Goal: Information Seeking & Learning: Learn about a topic

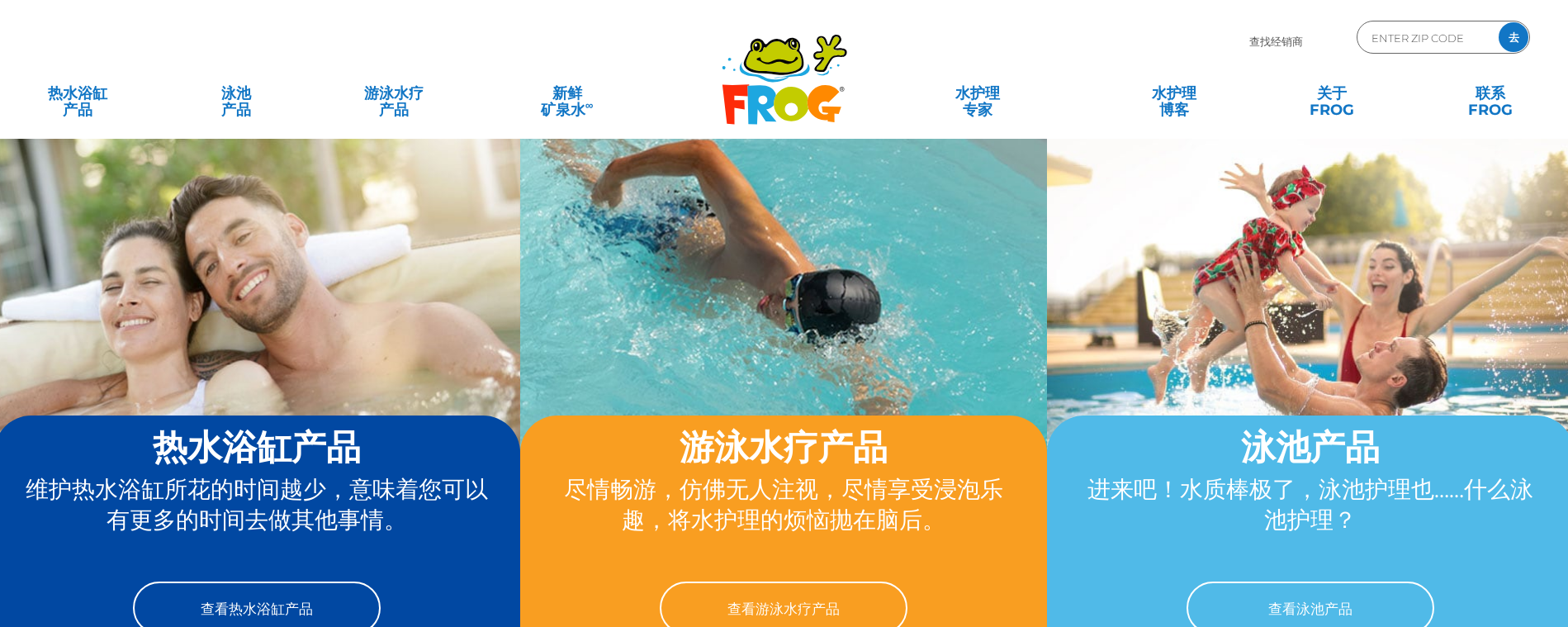
click at [1031, 11] on div ".st130{clip-path:url(#SVGID_2_);fill-rule:evenodd;clip-rule:evenodd;fill:#C3CC0…" at bounding box center [784, 69] width 1535 height 139
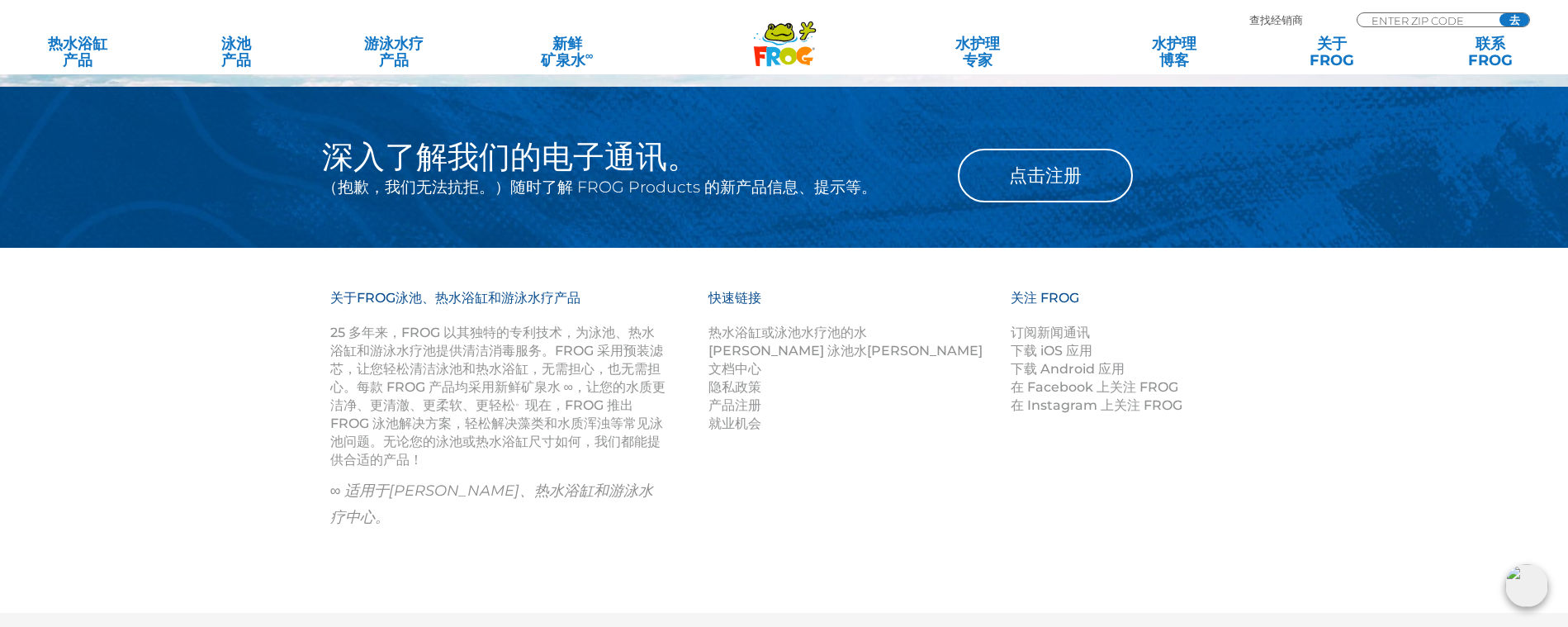
scroll to position [2067, 0]
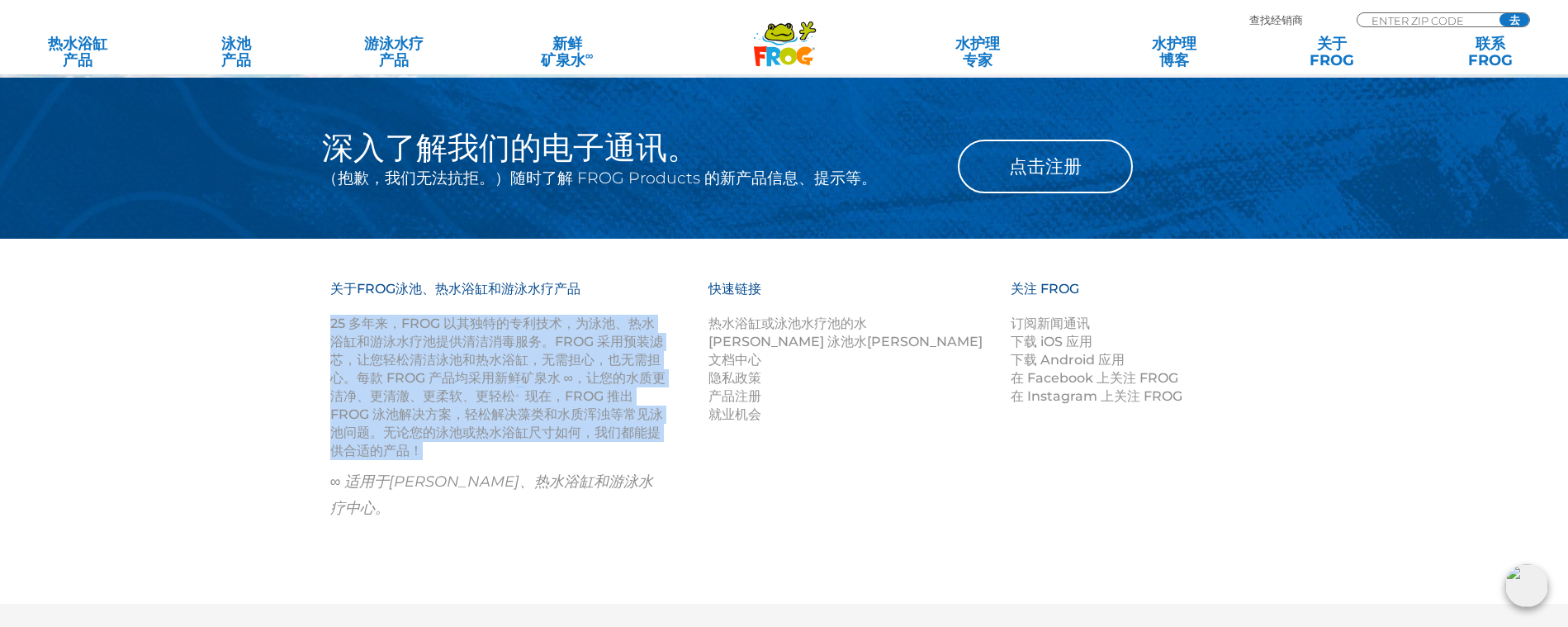
drag, startPoint x: 332, startPoint y: 319, endPoint x: 466, endPoint y: 456, distance: 191.6
click at [466, 456] on p "25 多年来，FROG 以其独特的专利技术，为泳池、热水浴缸和游泳水疗池提供清洁消毒服务。FROG 采用预装滤芯，让您轻松清洁泳池和热水浴缸，无需担心，也无需…" at bounding box center [499, 388] width 337 height 146
drag, startPoint x: 273, startPoint y: 232, endPoint x: 292, endPoint y: 247, distance: 24.2
click at [273, 233] on div "深入了解我们的电子通讯。 （抱歉，我们无法抗拒。）随时了解 FROG Products 的新产品信息、提示等。 点击注册" at bounding box center [784, 158] width 1568 height 161
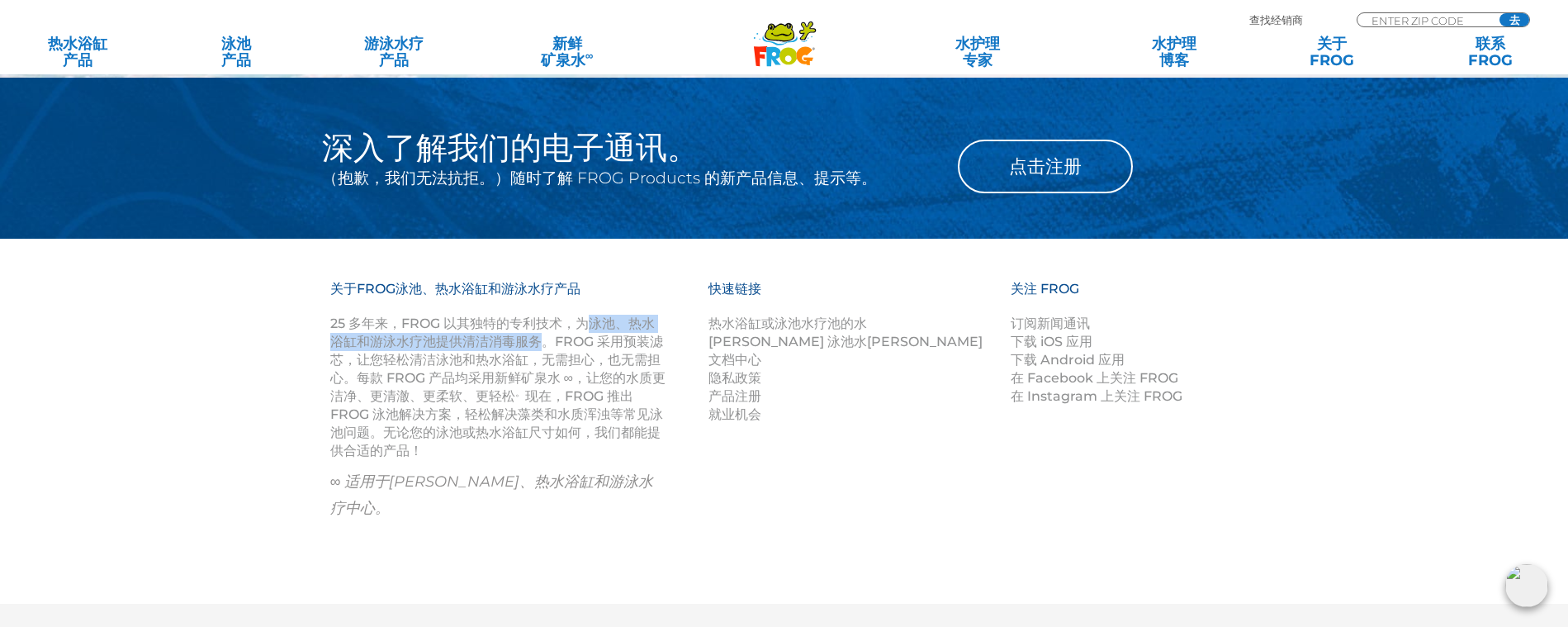
drag, startPoint x: 596, startPoint y: 321, endPoint x: 538, endPoint y: 341, distance: 61.4
click at [538, 341] on font "25 多年来，FROG 以其独特的专利技术，为泳池、热水浴缸和游泳水疗池提供清洁消毒服务。FROG 采用预装滤芯，让您轻松清洁泳池和热水浴缸，无需担心，也无需…" at bounding box center [498, 360] width 335 height 88
copy font "泳池、热水浴缸和游泳水疗池提供清洁消毒服务"
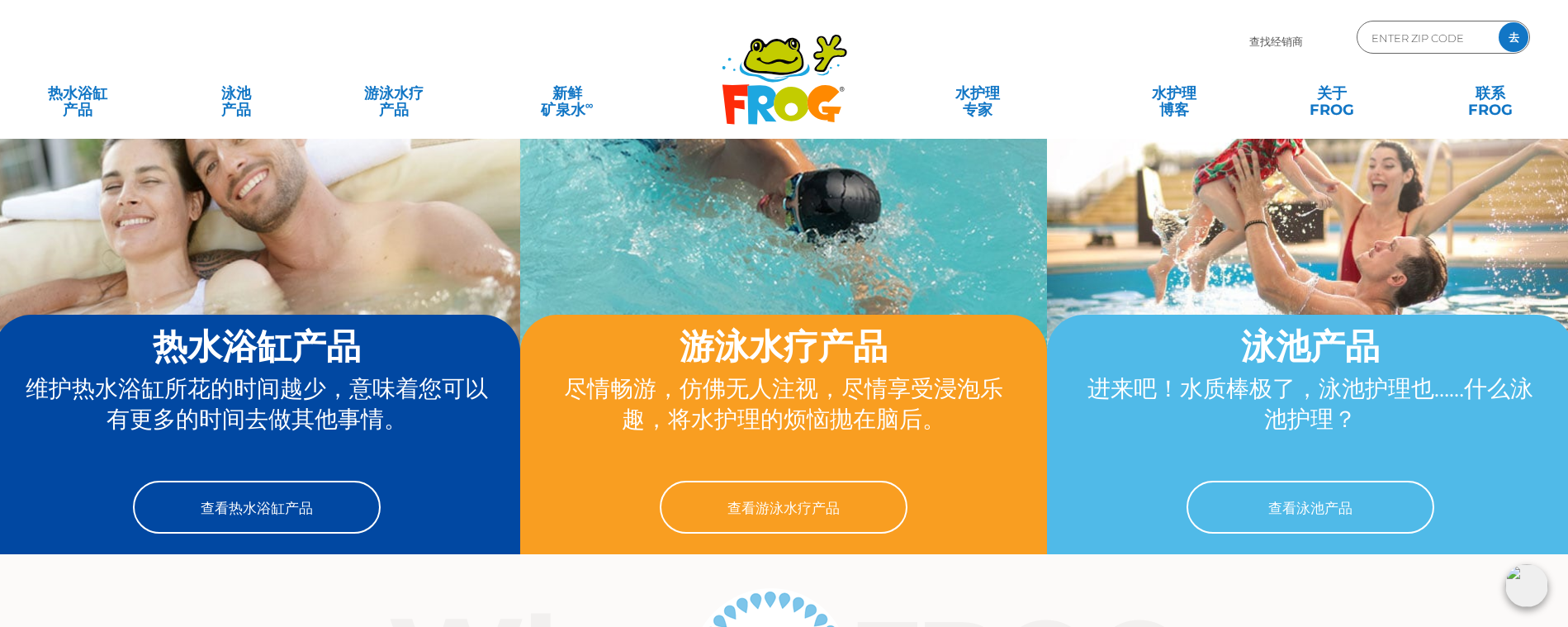
scroll to position [0, 0]
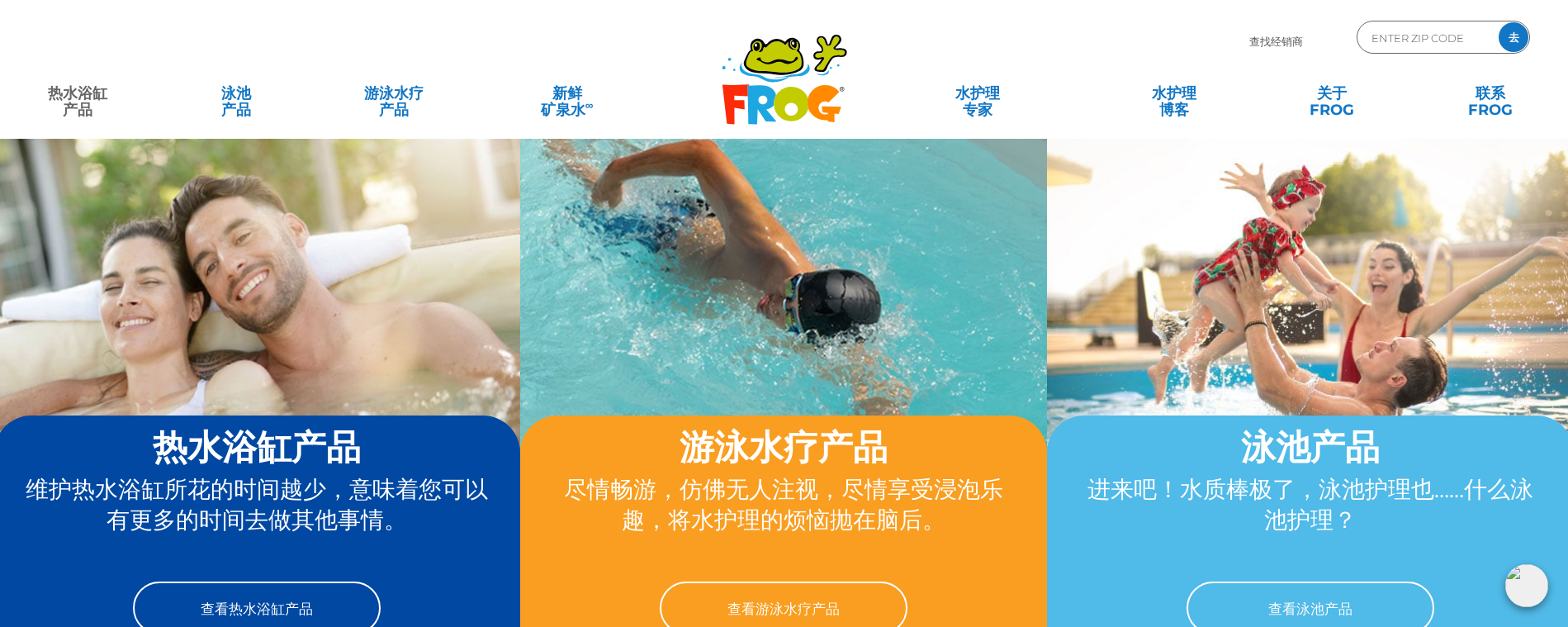
click at [102, 96] on font "热水浴缸" at bounding box center [78, 92] width 59 height 18
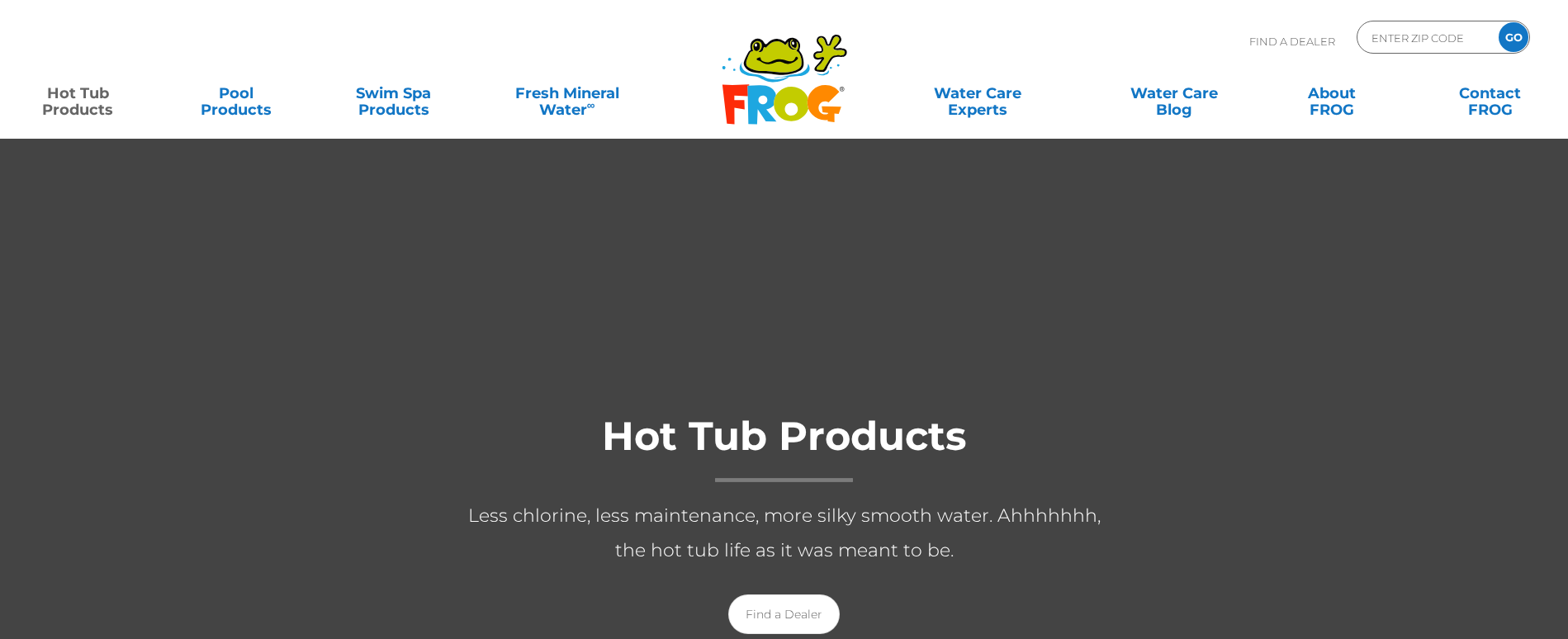
click at [102, 96] on link "Hot Tub Products" at bounding box center [78, 93] width 123 height 33
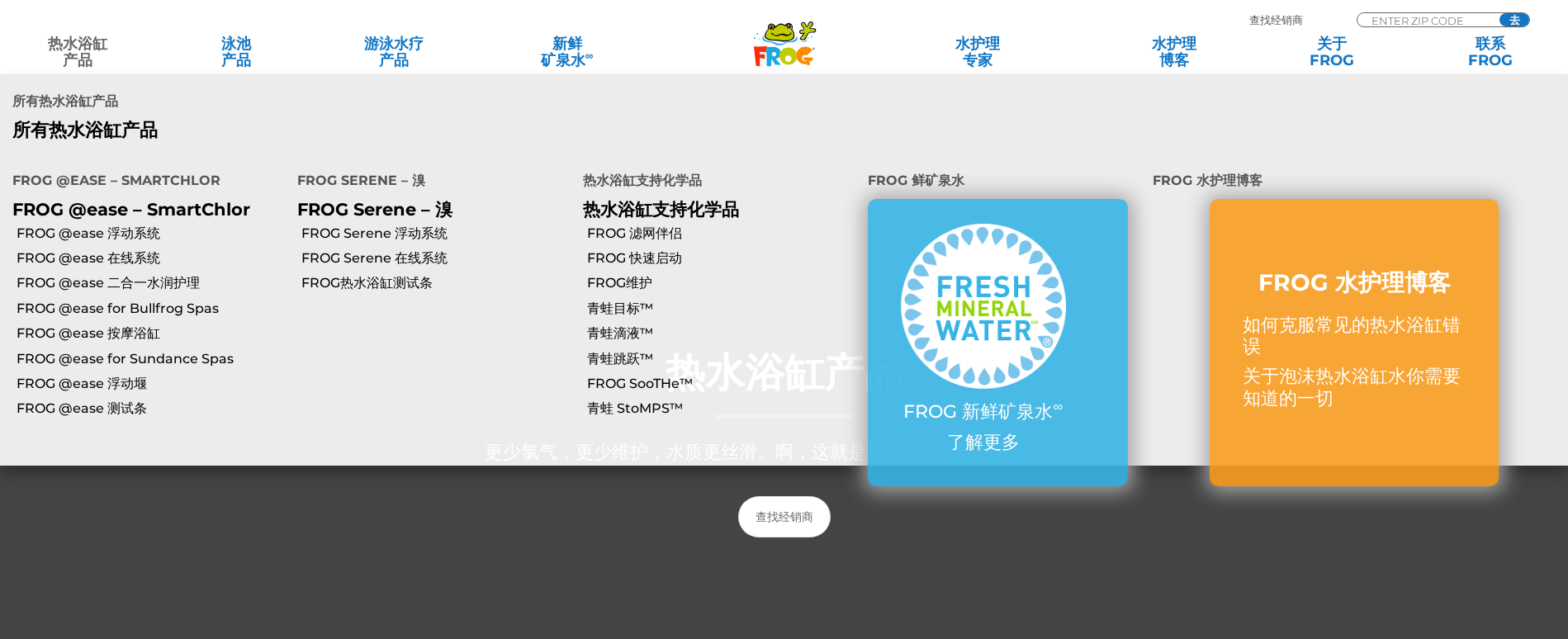
scroll to position [165, 0]
click at [1093, 548] on div at bounding box center [784, 358] width 1568 height 770
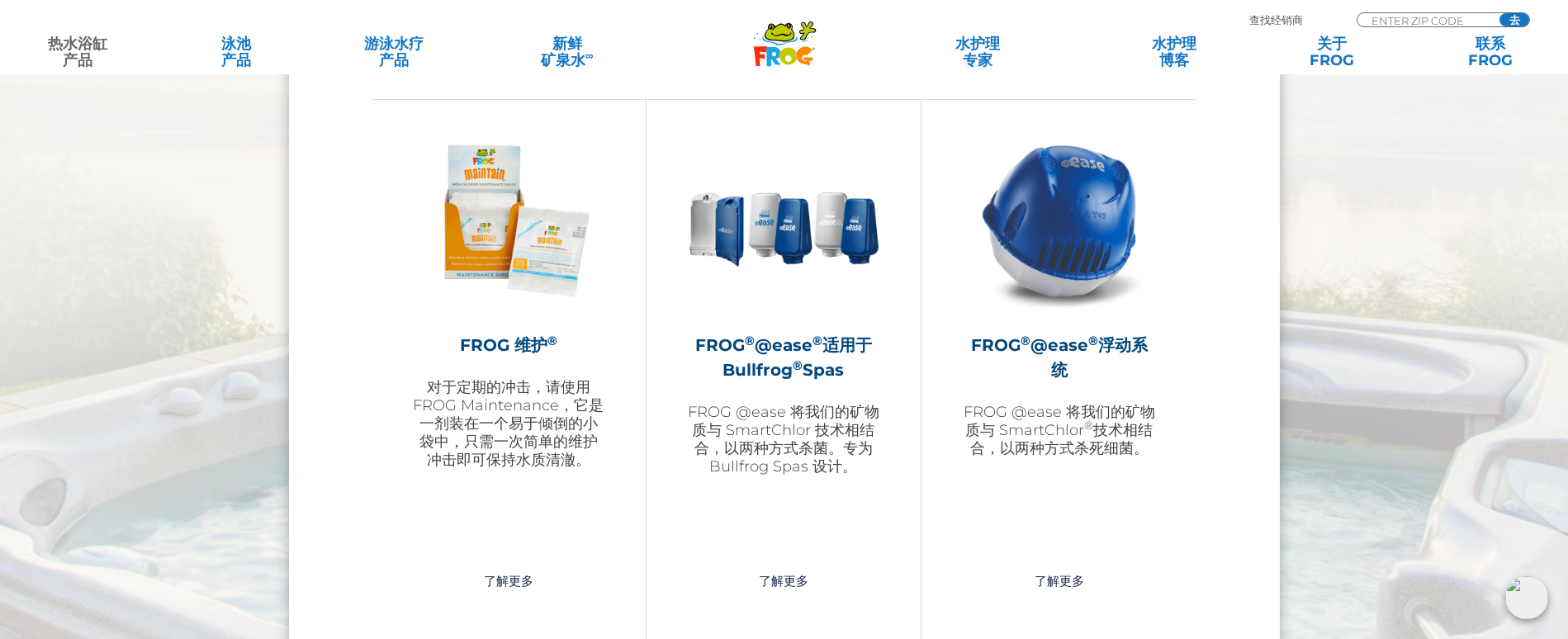
scroll to position [1816, 0]
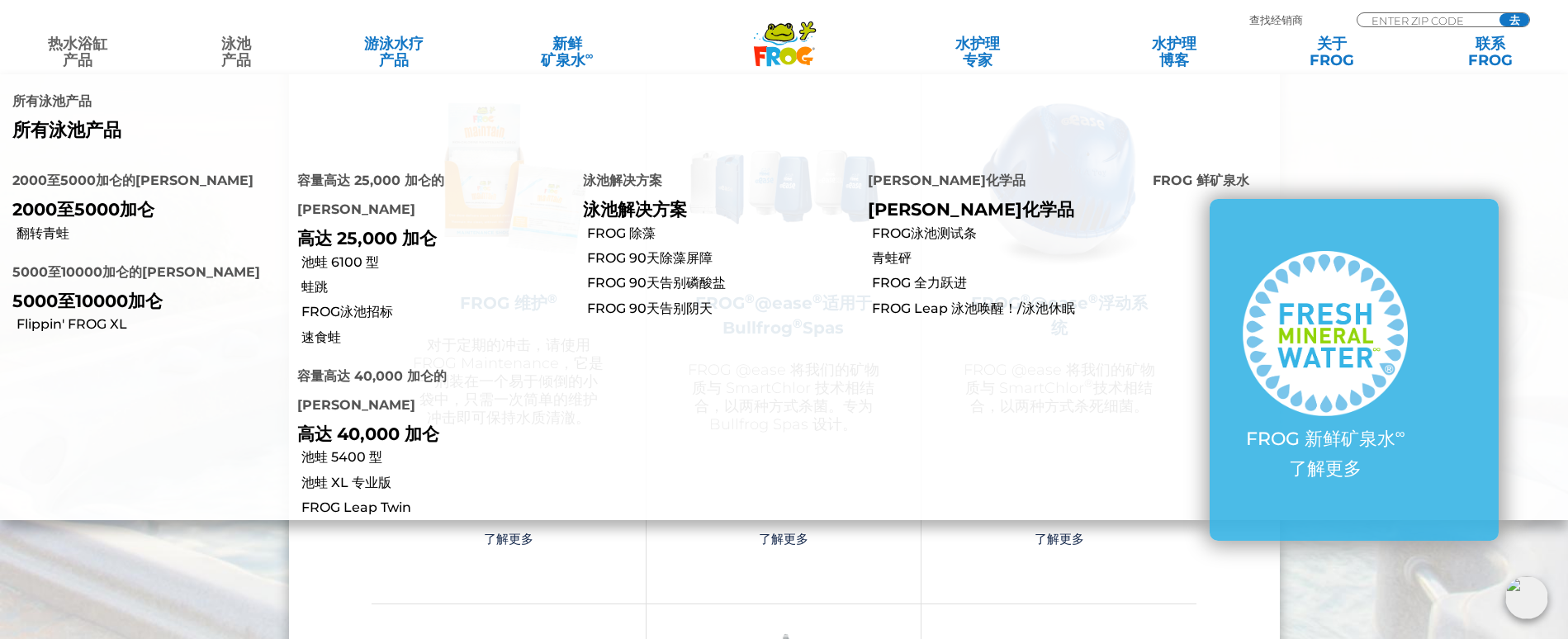
click at [251, 41] on font "泳池" at bounding box center [235, 43] width 30 height 18
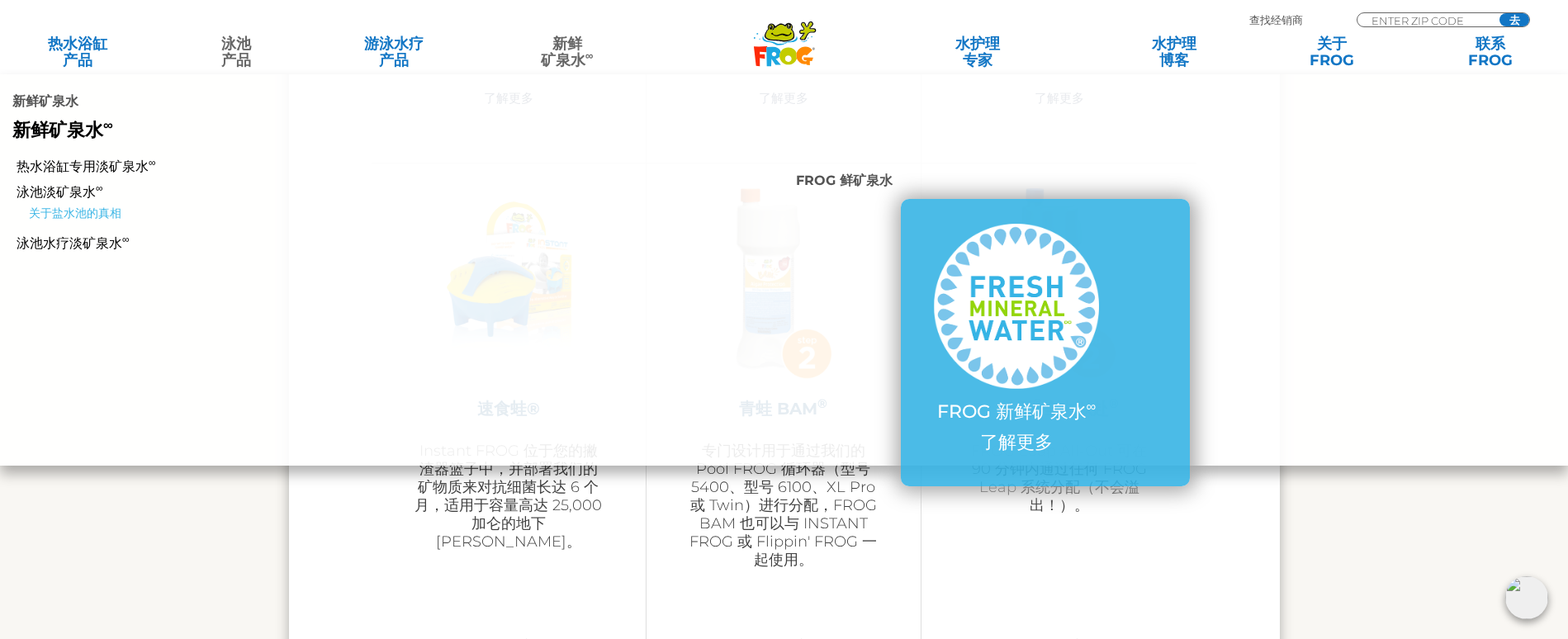
scroll to position [4047, 0]
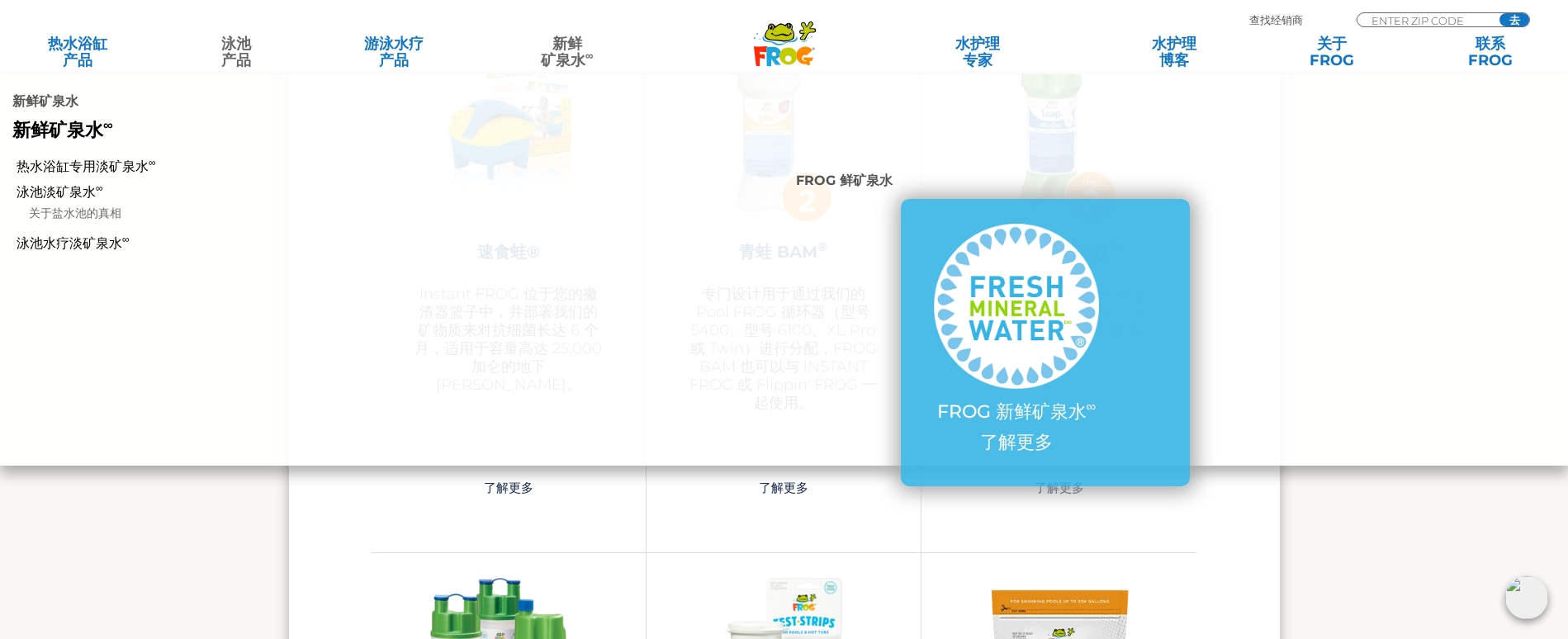
drag, startPoint x: 1341, startPoint y: 180, endPoint x: 1316, endPoint y: 198, distance: 30.8
click at [1341, 180] on li at bounding box center [1437, 309] width 261 height 312
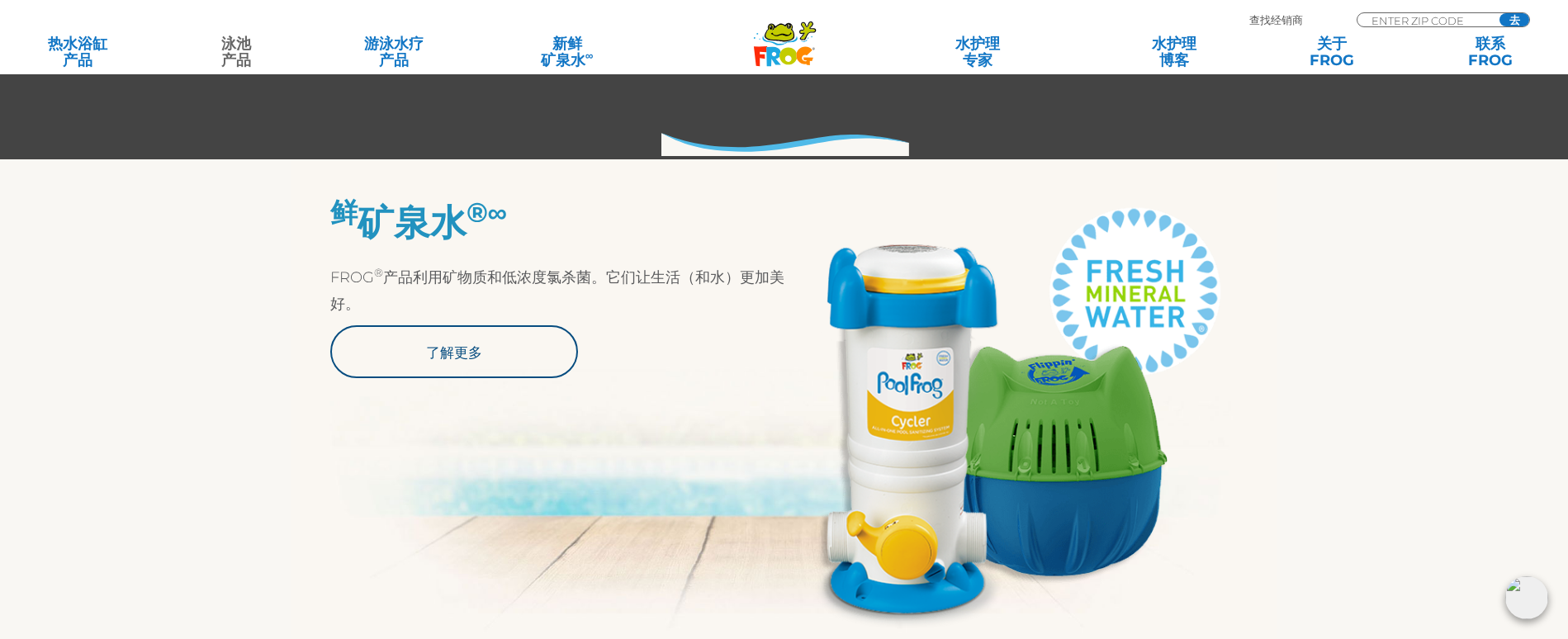
scroll to position [745, 0]
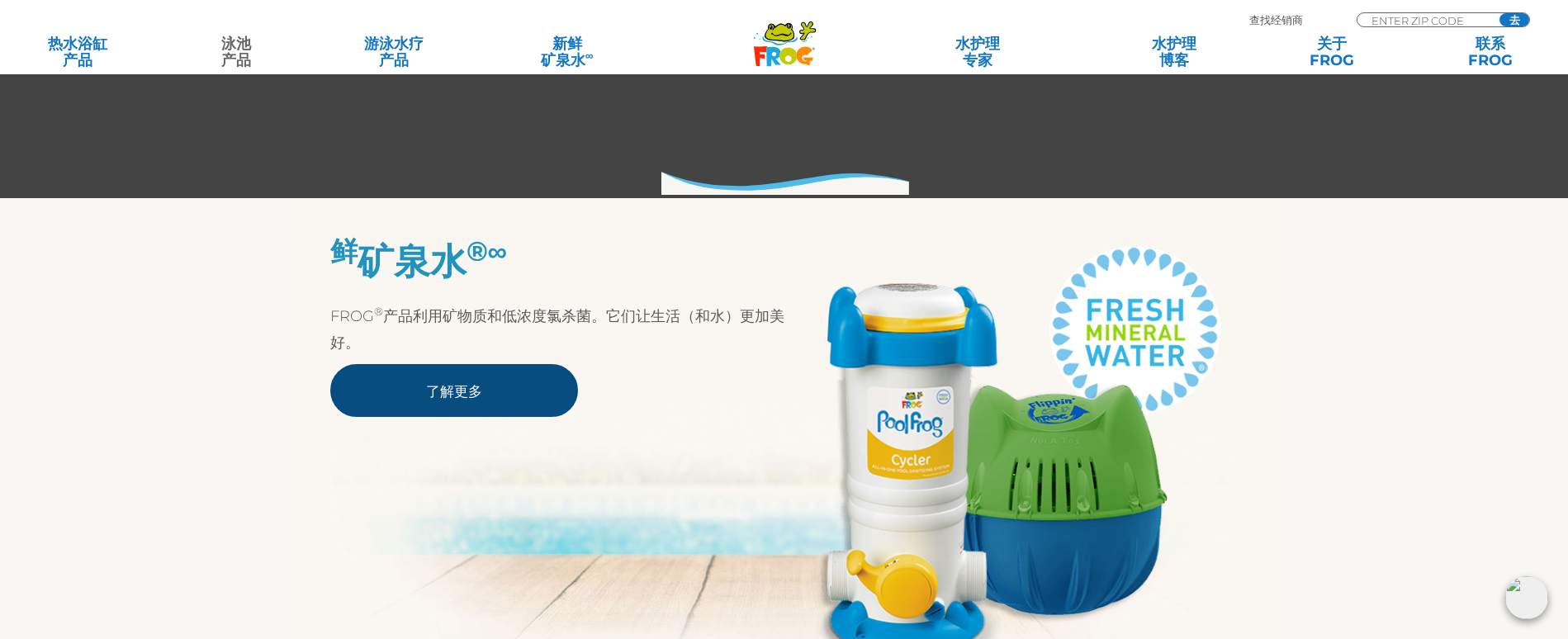
click at [528, 380] on link "了解更多" at bounding box center [454, 390] width 248 height 52
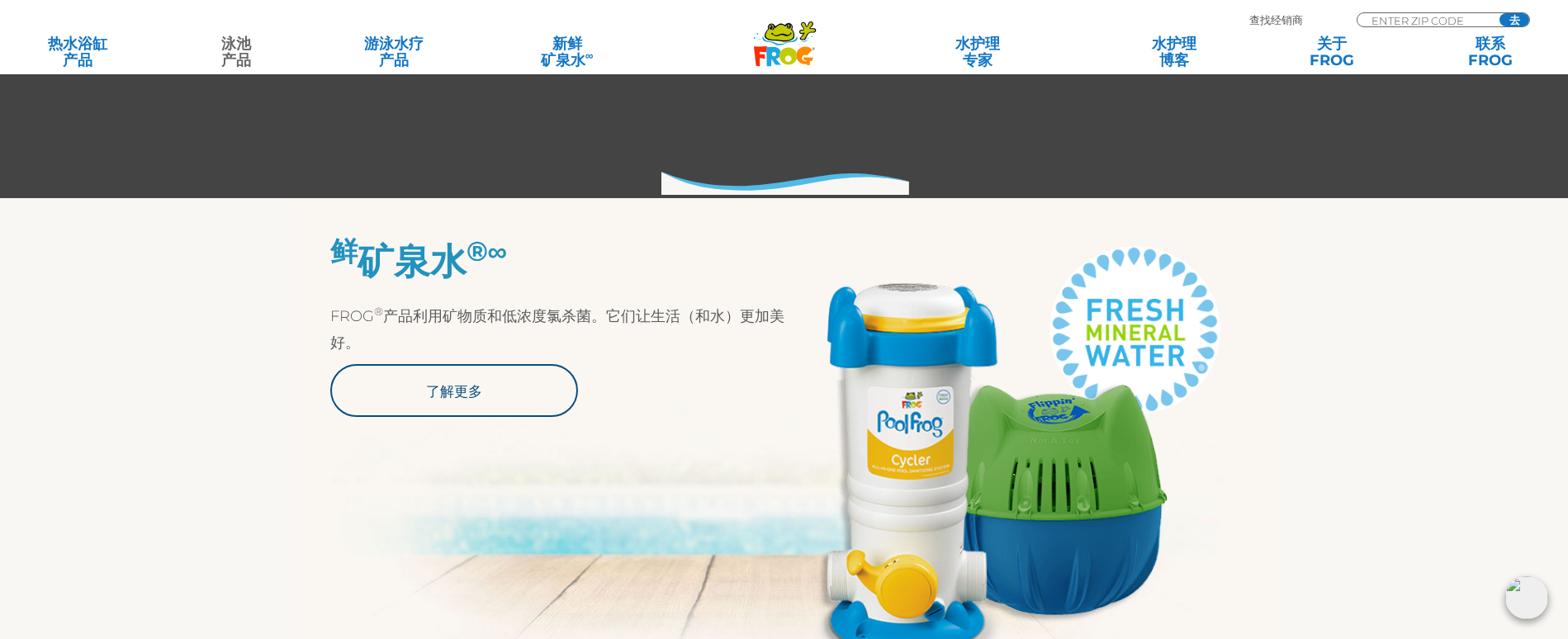
click at [931, 419] on img at bounding box center [1012, 453] width 454 height 427
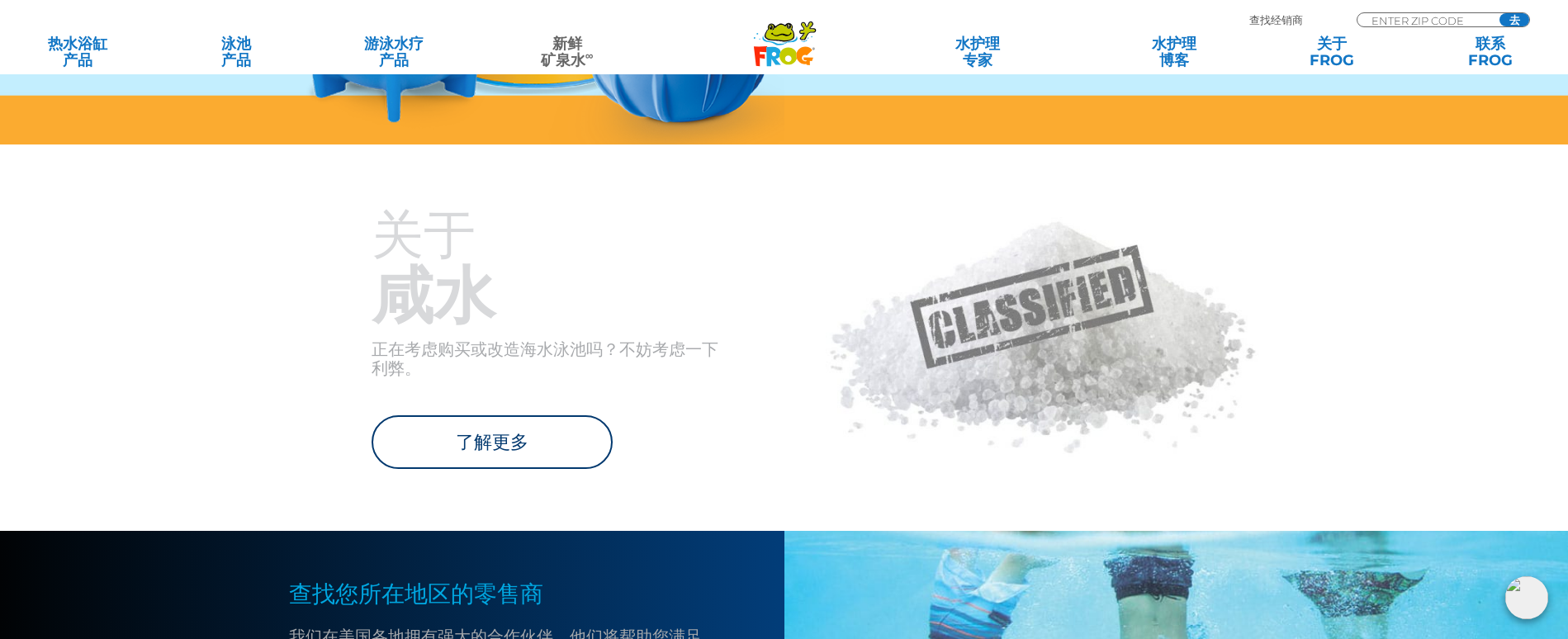
scroll to position [1651, 0]
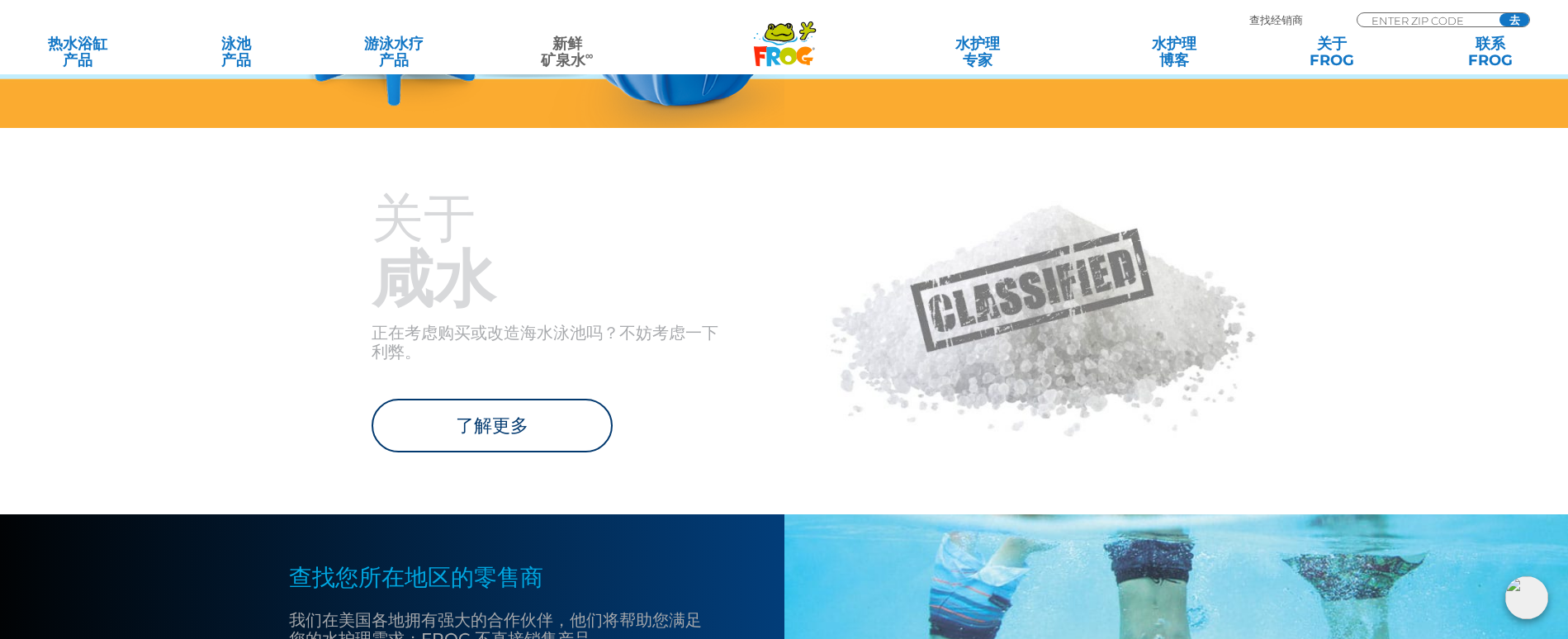
click at [660, 218] on h3 "关于" at bounding box center [547, 217] width 351 height 55
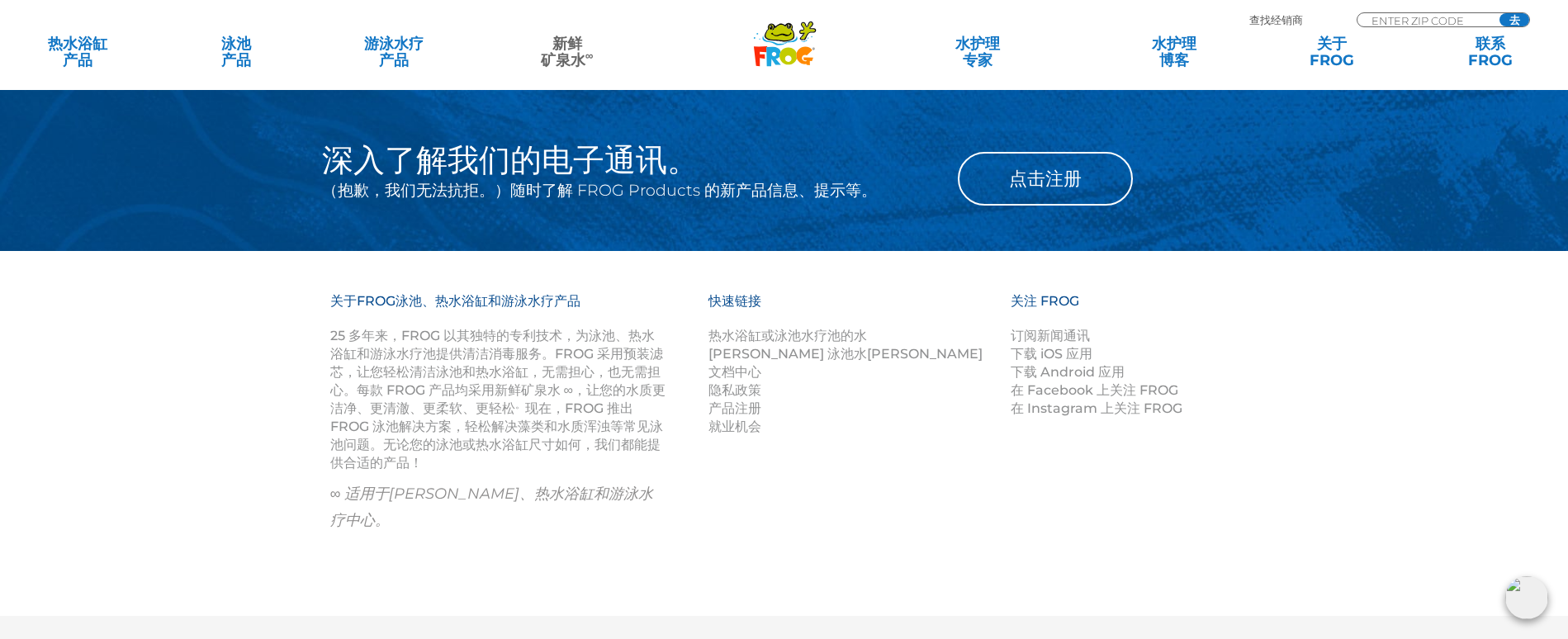
scroll to position [2931, 0]
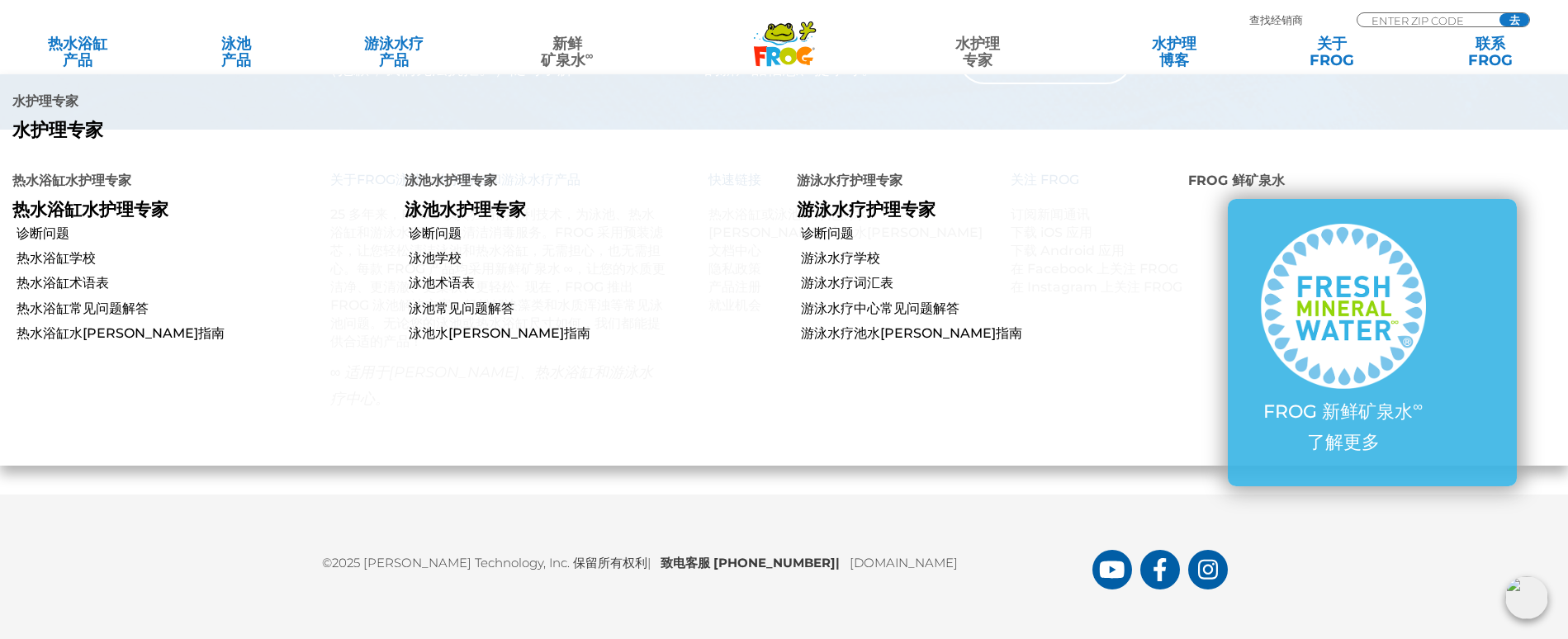
click at [856, 44] on li "水护理 专家 水护理专家 水护理专家 热水浴缸水护理专家 热水浴缸水护理专家 诊断问题 热水浴缸学校 热水浴缸术语表 热水浴缸常见问题解答 热水浴缸水平衡指南…" at bounding box center [940, 52] width 277 height 33
click at [831, 47] on li "水护理 专家 水护理专家 水护理专家 热水浴缸水护理专家 热水浴缸水护理专家 诊断问题 热水浴缸学校 热水浴缸术语表 热水浴缸常见问题解答 热水浴缸水平衡指南…" at bounding box center [940, 52] width 277 height 33
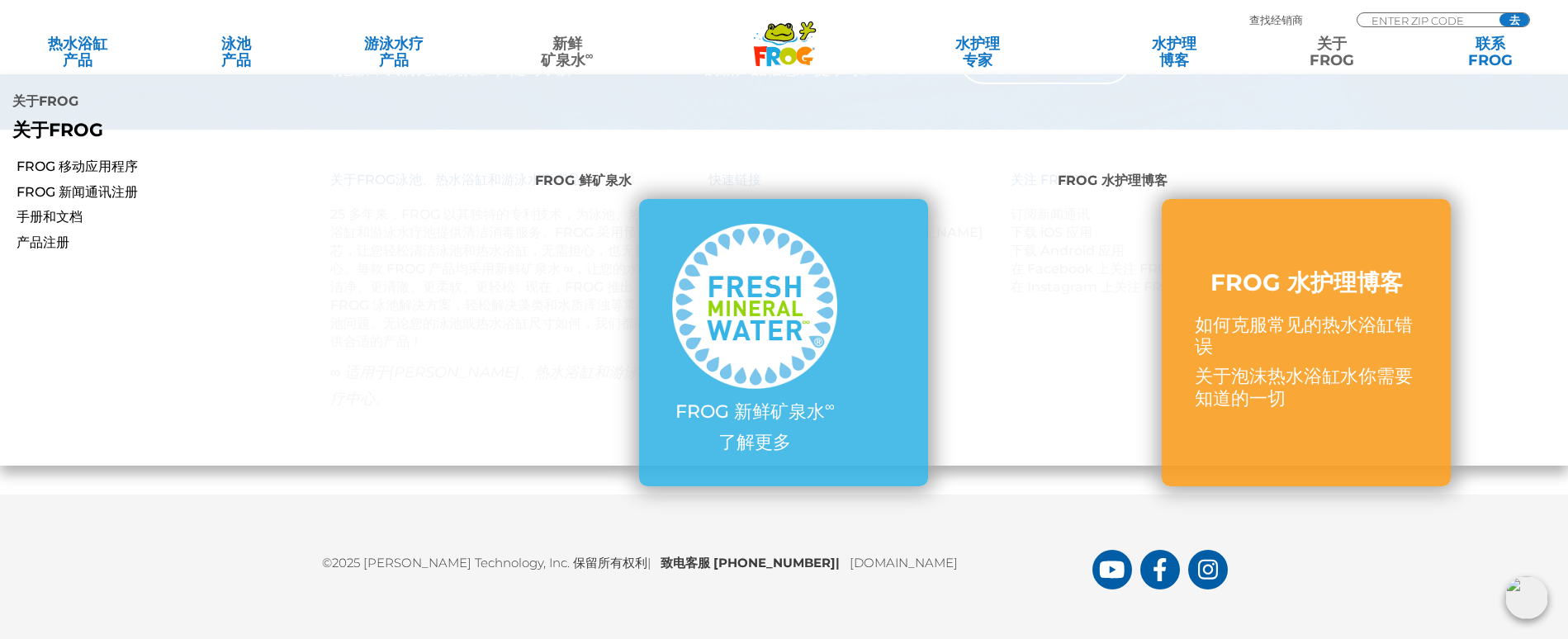
click at [1336, 46] on font "关于" at bounding box center [1332, 43] width 30 height 18
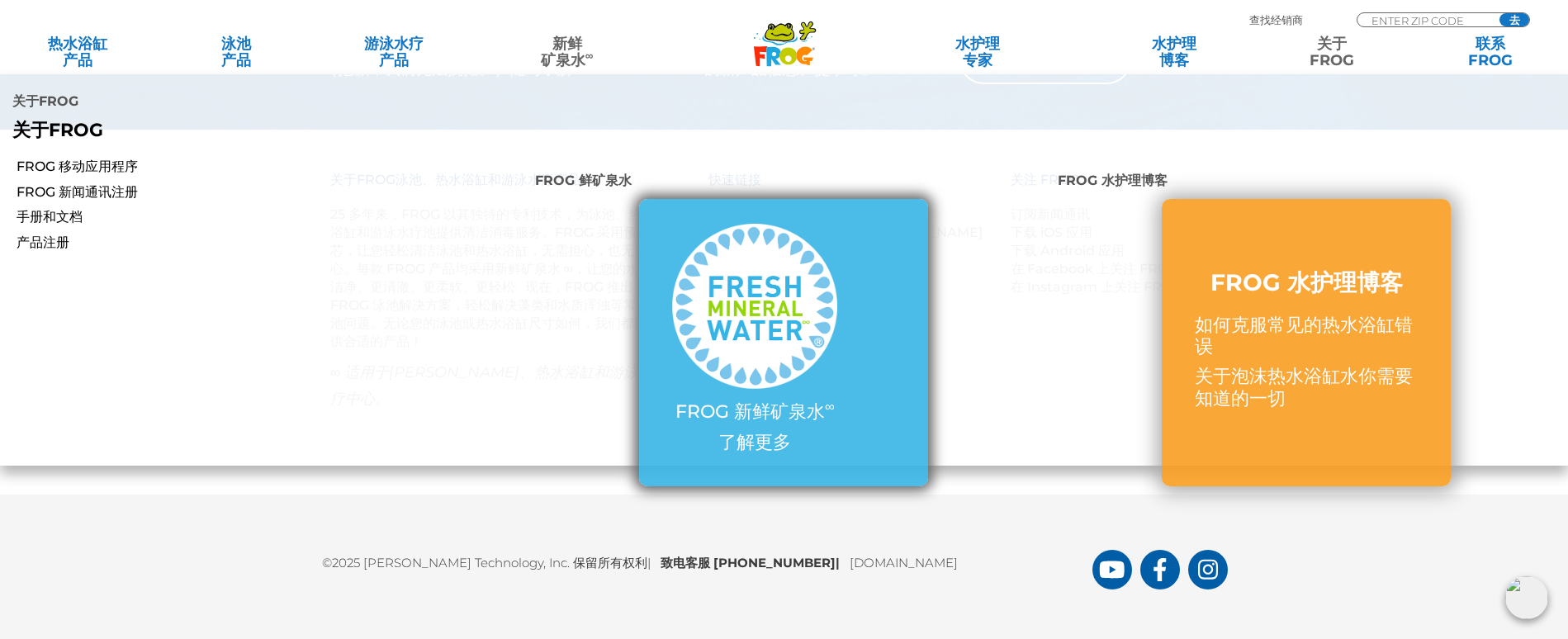
click at [903, 200] on div "FROG 新鲜矿泉水 ∞ 了解更多" at bounding box center [783, 342] width 289 height 287
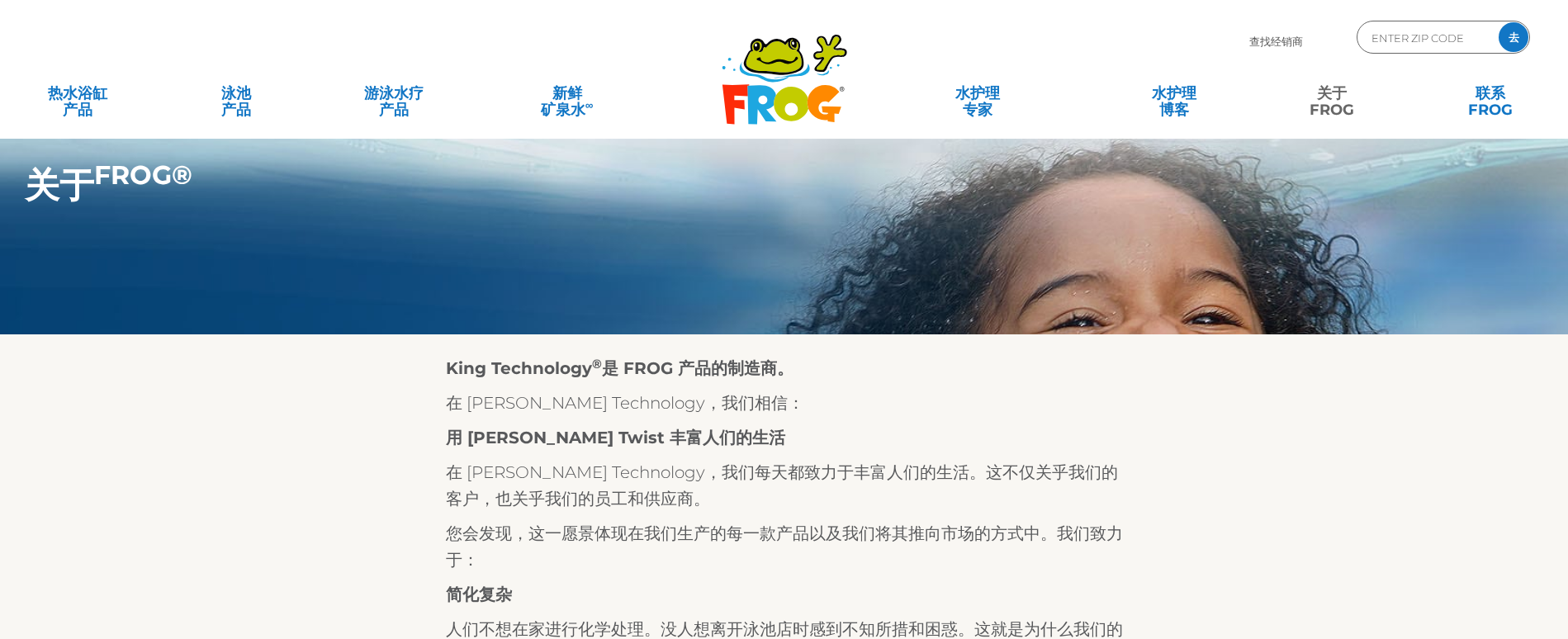
click at [484, 107] on ul "热水浴缸 产品 所有热水浴缸产品 所有热水浴缸产品 FROG @ease – SmartChlor FROG @ease – SmartChlor FROG …" at bounding box center [784, 93] width 1535 height 33
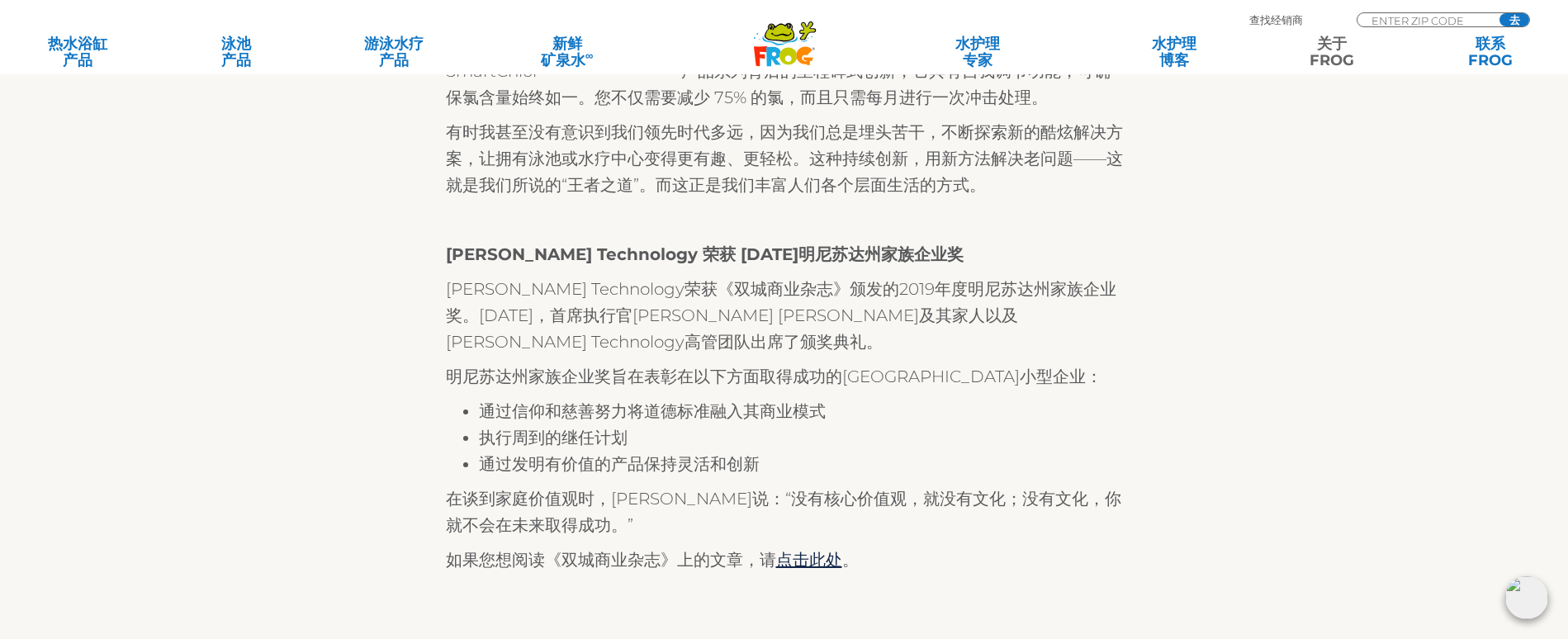
scroll to position [660, 0]
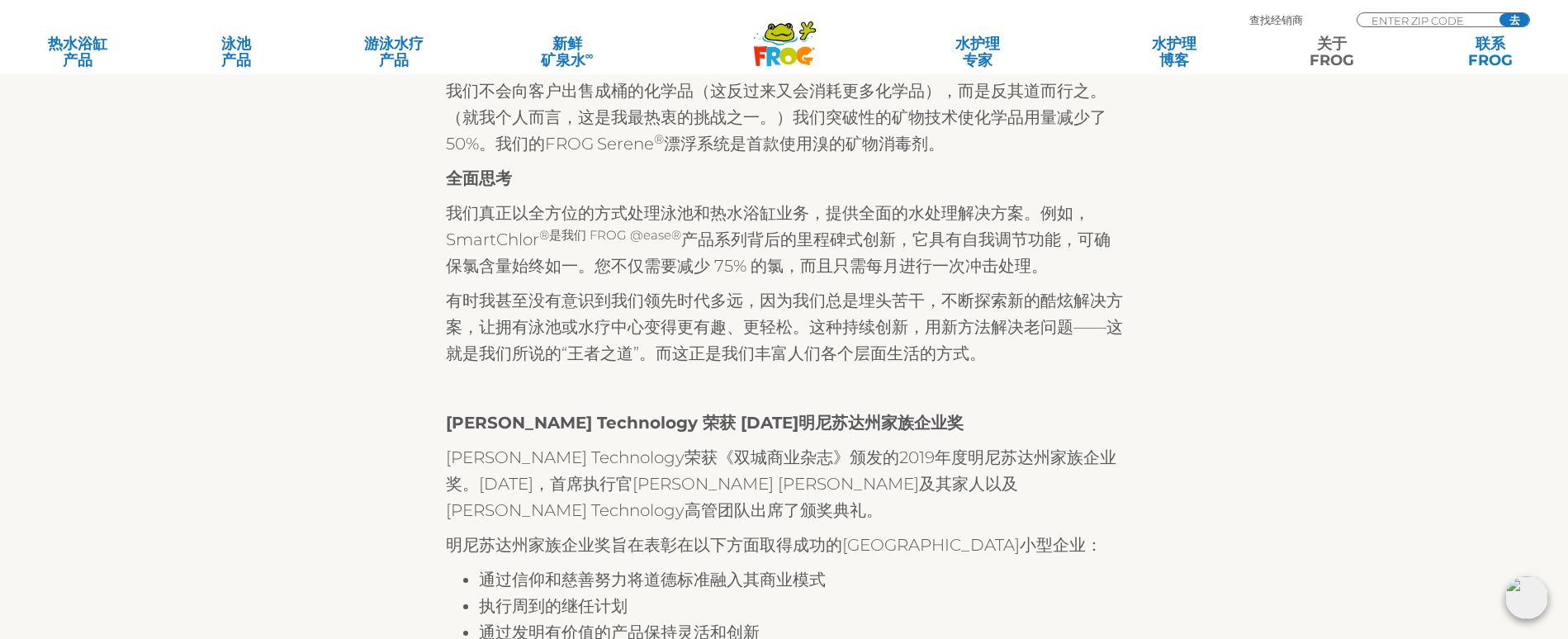
click at [1184, 173] on div "[PERSON_NAME] Technology ® 是 FROG 产品的制造商。 在 [PERSON_NAME] Technology，我们相信： 用 [P…" at bounding box center [785, 362] width 1016 height 1376
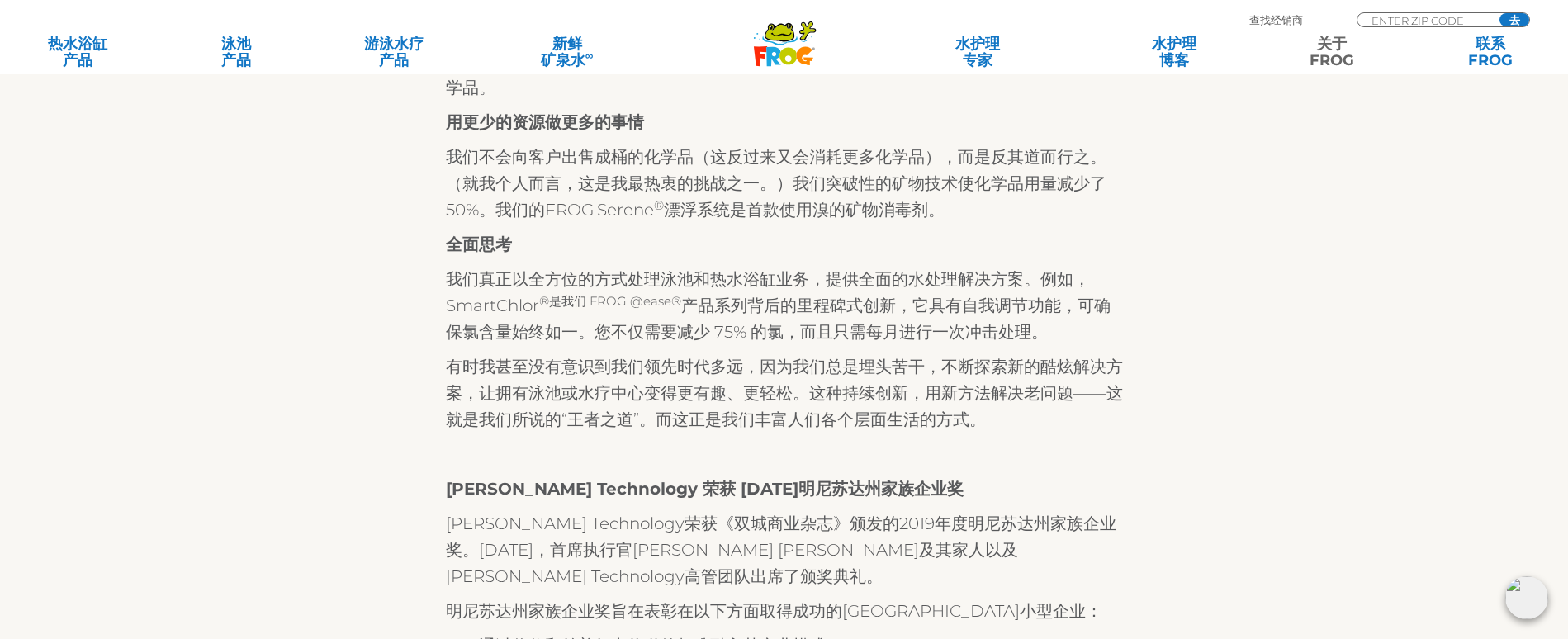
scroll to position [495, 0]
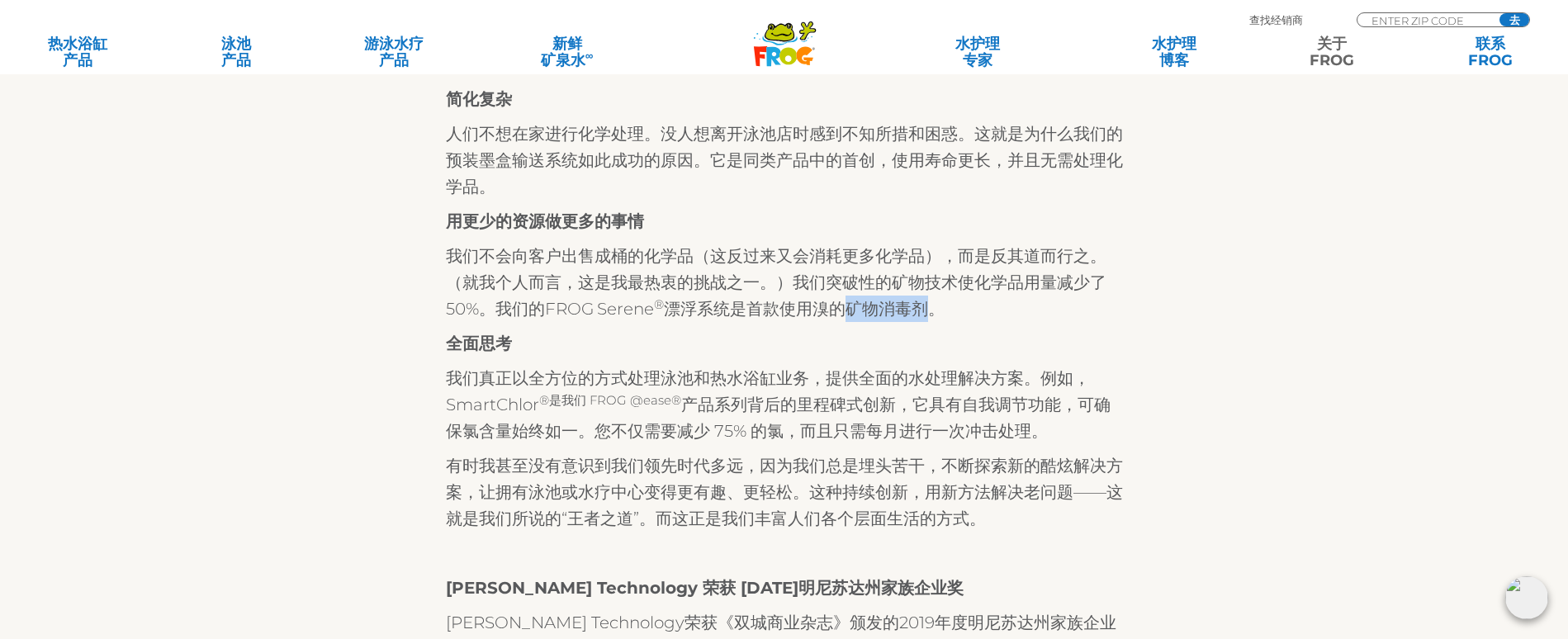
drag, startPoint x: 812, startPoint y: 322, endPoint x: 881, endPoint y: 326, distance: 69.1
click at [881, 319] on font "漂浮系统是首款使用溴的矿物消毒剂。" at bounding box center [804, 308] width 281 height 19
copy font "矿物消毒剂"
click at [863, 625] on font "[PERSON_NAME] Technology荣获《双城商业杂志》颁发的2019年度明尼苏达州家族企业奖。[DATE]，首席执行官[PERSON_NAME]…" at bounding box center [781, 649] width 671 height 73
